Goal: Use online tool/utility: Use online tool/utility

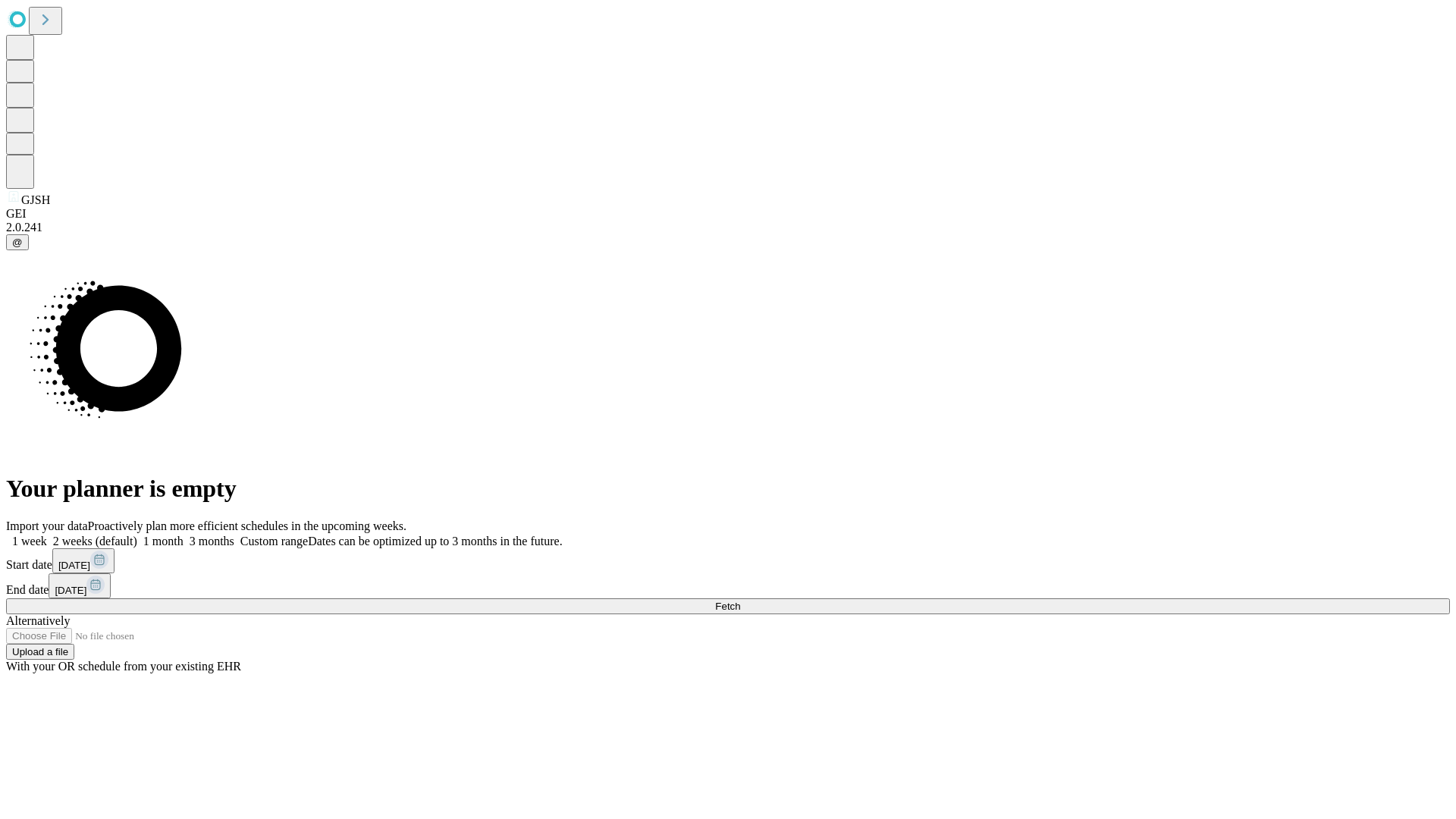
click at [740, 600] on span "Fetch" at bounding box center [728, 606] width 25 height 12
